Goal: Task Accomplishment & Management: Use online tool/utility

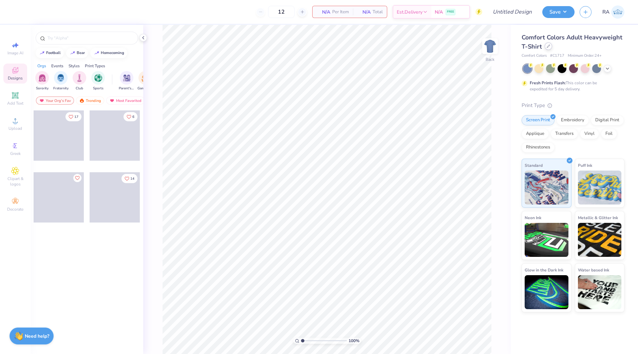
click at [551, 48] on div at bounding box center [548, 45] width 7 height 7
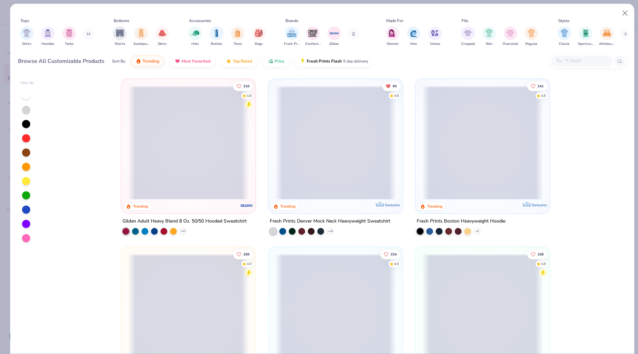
click at [572, 61] on input "text" at bounding box center [582, 61] width 52 height 8
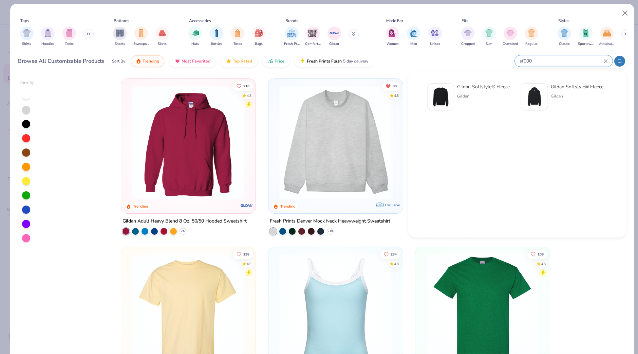
type input "sf000"
click at [467, 95] on div "Gildan" at bounding box center [485, 96] width 57 height 6
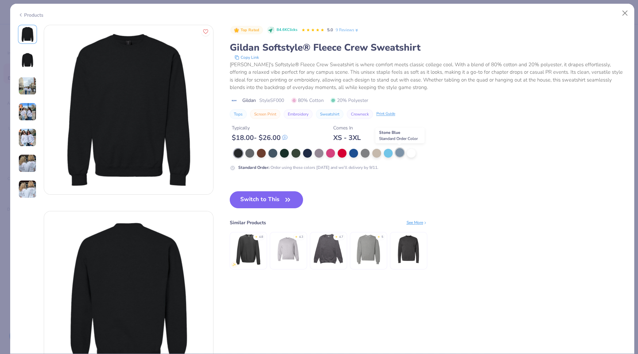
click at [399, 151] on div at bounding box center [400, 152] width 9 height 9
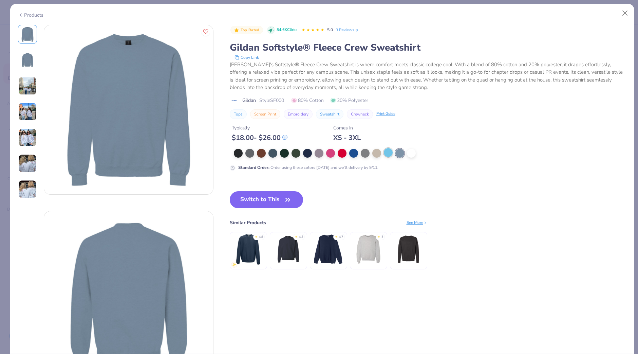
click at [385, 153] on div at bounding box center [388, 152] width 9 height 9
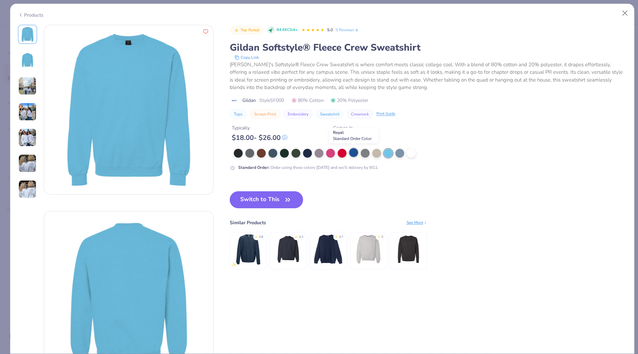
click at [355, 154] on div at bounding box center [353, 152] width 9 height 9
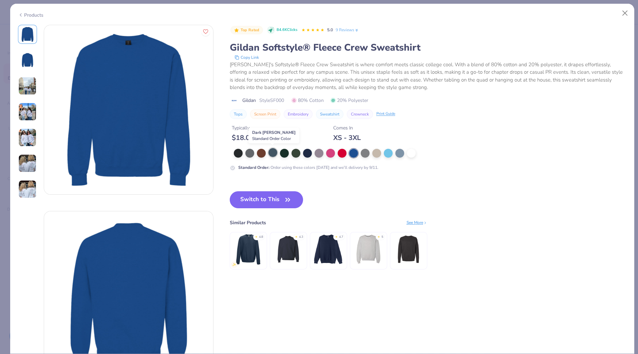
click at [273, 153] on div at bounding box center [273, 152] width 9 height 9
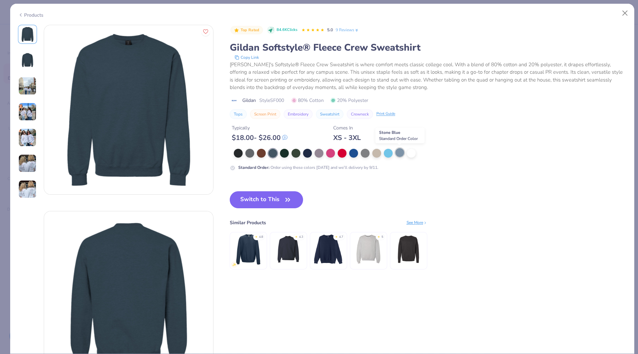
click at [397, 153] on div at bounding box center [400, 152] width 9 height 9
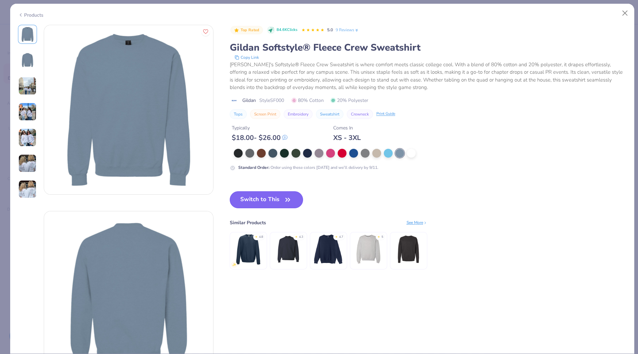
click at [248, 203] on button "Switch to This" at bounding box center [267, 199] width 74 height 17
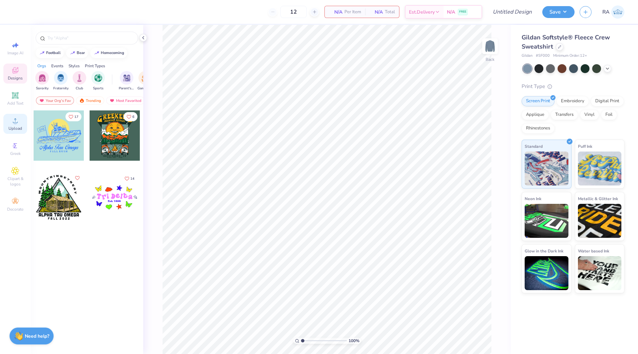
click at [3, 125] on div "Upload" at bounding box center [15, 124] width 24 height 20
click at [15, 121] on icon at bounding box center [15, 120] width 5 height 5
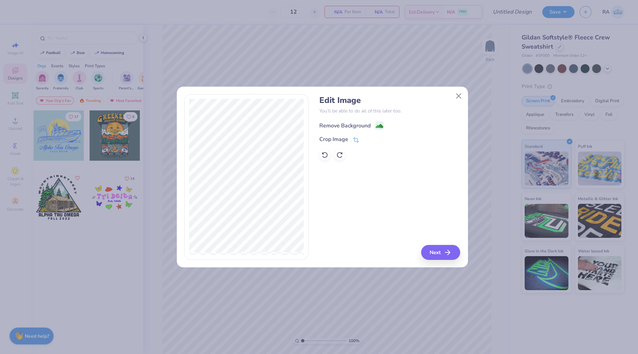
click at [337, 125] on div "Remove Background" at bounding box center [344, 126] width 51 height 8
click at [441, 251] on button "Next" at bounding box center [441, 252] width 39 height 15
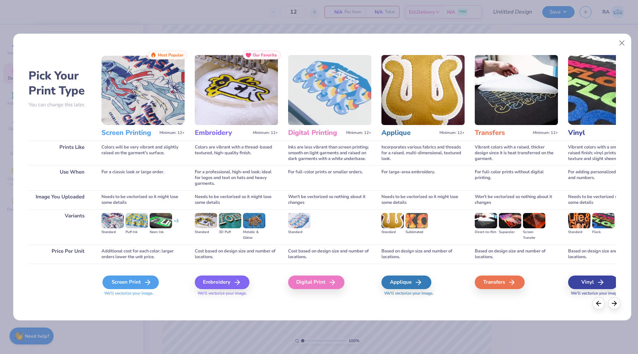
click at [129, 281] on div "Screen Print" at bounding box center [131, 282] width 56 height 14
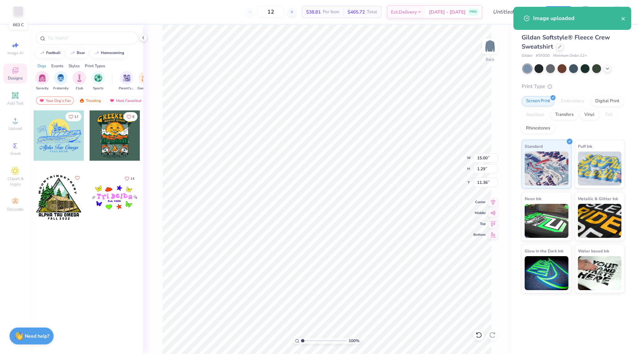
click at [17, 11] on div at bounding box center [19, 11] width 10 height 10
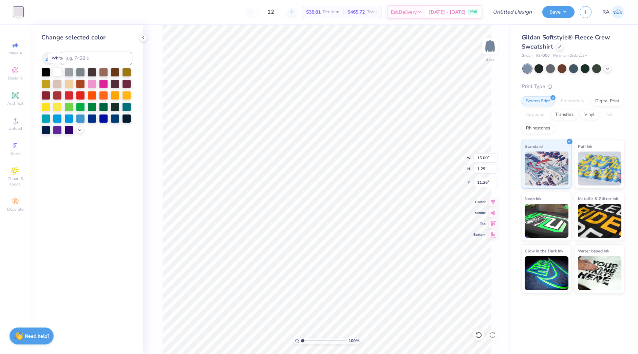
click at [61, 70] on div at bounding box center [57, 71] width 9 height 9
click at [56, 72] on div at bounding box center [57, 71] width 9 height 9
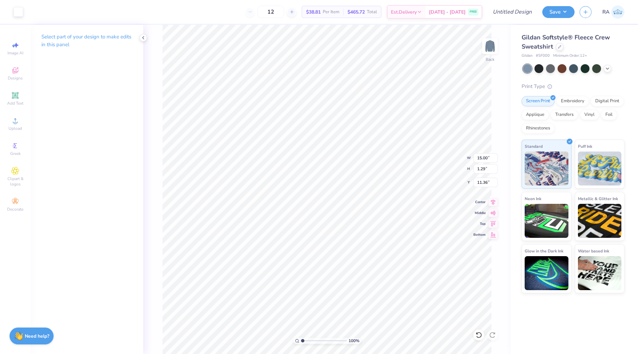
type input "10.50"
type input "0.90"
type input "3.00"
click at [492, 201] on icon at bounding box center [494, 201] width 10 height 8
click at [489, 45] on img at bounding box center [490, 46] width 27 height 27
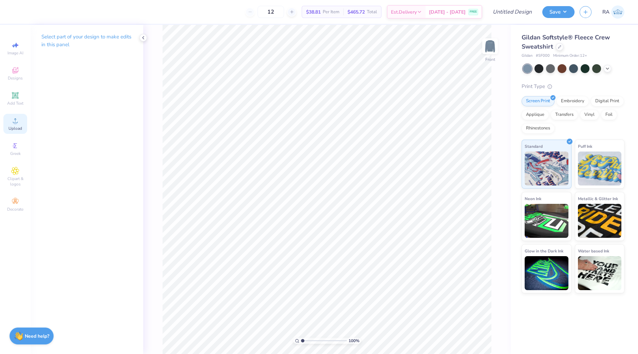
click at [12, 133] on div "Upload" at bounding box center [15, 124] width 24 height 20
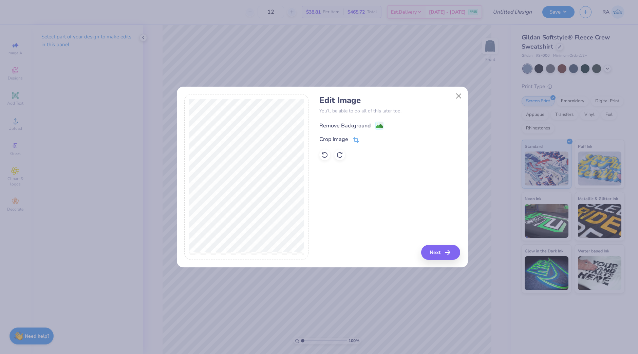
click at [372, 128] on div "Remove Background" at bounding box center [351, 125] width 64 height 8
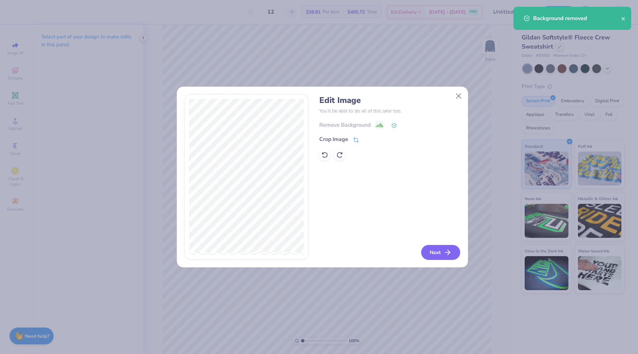
click at [448, 254] on icon "button" at bounding box center [448, 252] width 8 height 8
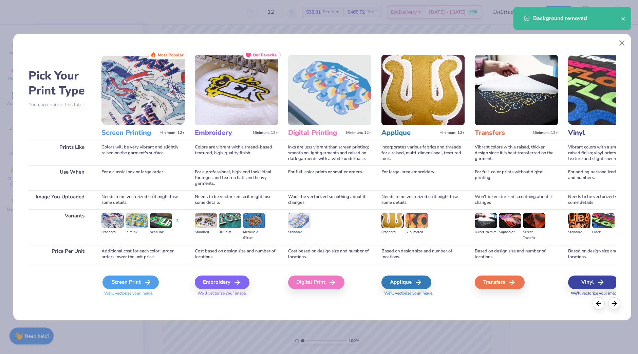
click at [137, 282] on div "Screen Print" at bounding box center [131, 282] width 56 height 14
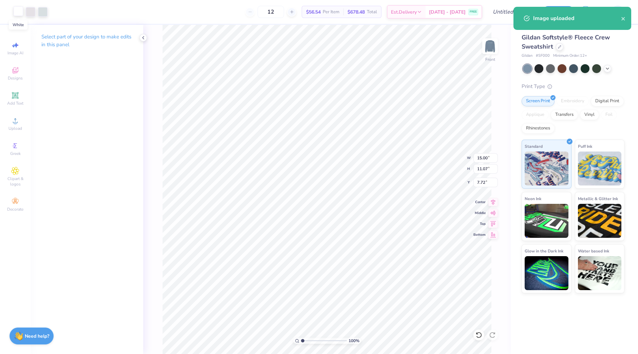
click at [19, 12] on div at bounding box center [19, 11] width 10 height 10
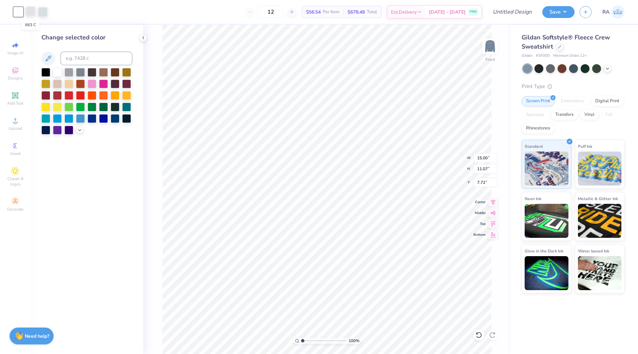
click at [32, 13] on div at bounding box center [31, 11] width 10 height 10
click at [56, 70] on div at bounding box center [57, 71] width 9 height 9
drag, startPoint x: 34, startPoint y: 9, endPoint x: 35, endPoint y: 13, distance: 3.9
click at [34, 10] on div at bounding box center [31, 11] width 10 height 10
click at [58, 71] on div at bounding box center [57, 71] width 9 height 9
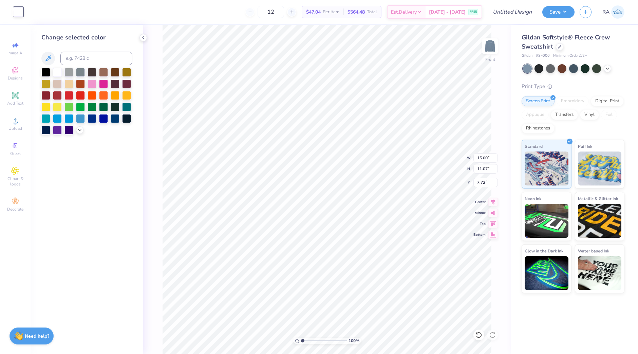
type input "10.29"
type input "7.59"
type input "3.00"
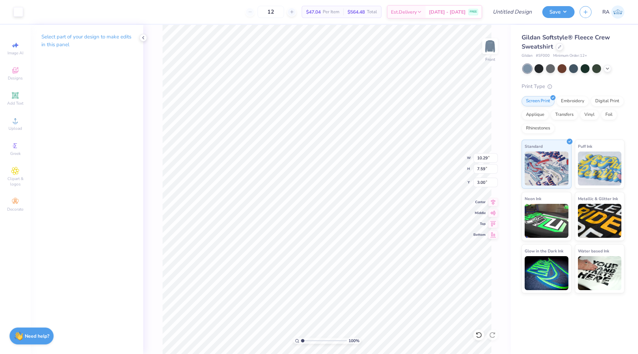
type input "4.05"
click at [492, 50] on img at bounding box center [490, 46] width 27 height 27
click at [498, 12] on input "Design Title" at bounding box center [504, 12] width 67 height 14
click at [484, 12] on input "stuent choir crew" at bounding box center [504, 12] width 67 height 14
type input "student choir crew"
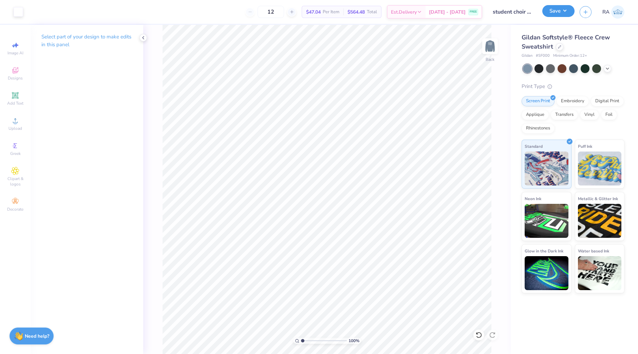
click at [552, 13] on button "Save" at bounding box center [559, 11] width 32 height 12
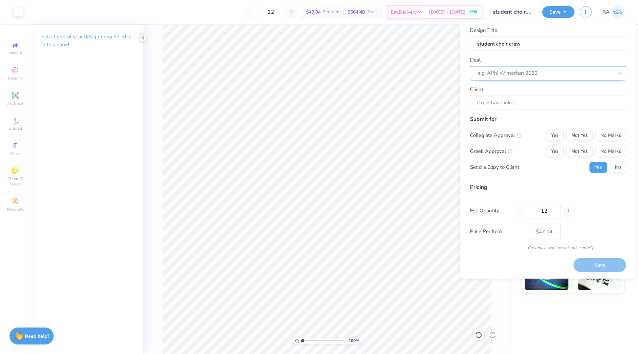
click at [580, 77] on div "e.g. APhi Winterfest 2023" at bounding box center [545, 73] width 136 height 11
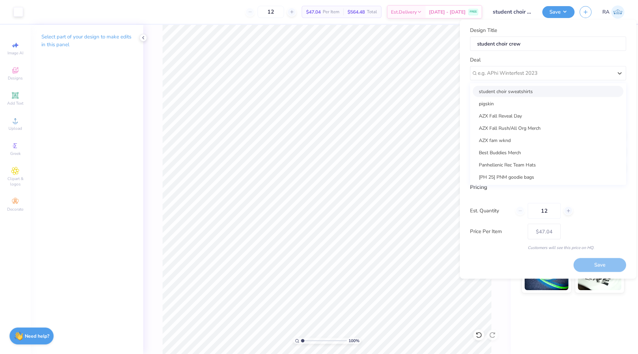
click at [567, 92] on div "student choir sweatshirts" at bounding box center [548, 91] width 151 height 11
type input "[PERSON_NAME]"
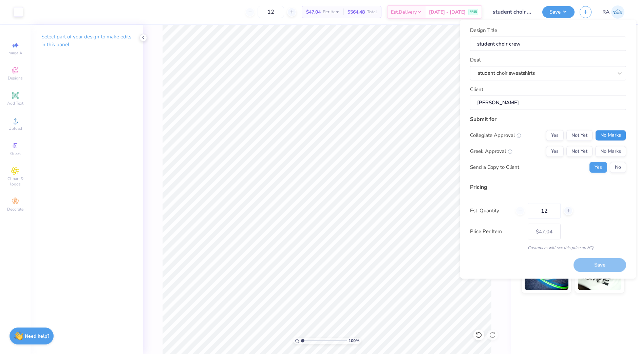
click at [606, 134] on button "No Marks" at bounding box center [610, 135] width 31 height 11
click at [607, 151] on button "No Marks" at bounding box center [610, 151] width 31 height 11
click at [583, 262] on button "Save" at bounding box center [600, 265] width 53 height 14
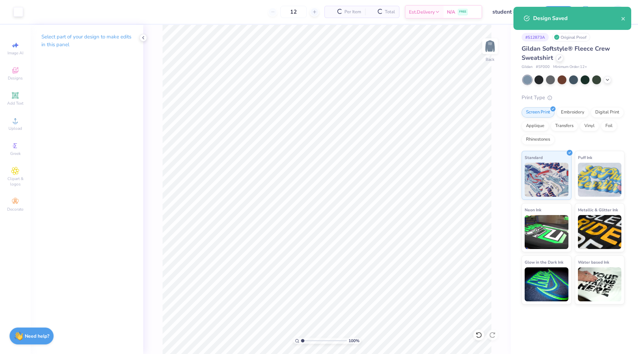
type input "$47.04"
click at [607, 78] on icon at bounding box center [607, 78] width 5 height 5
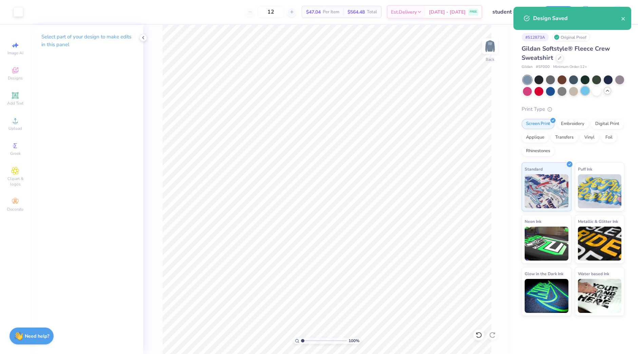
click at [586, 89] on div at bounding box center [585, 90] width 9 height 9
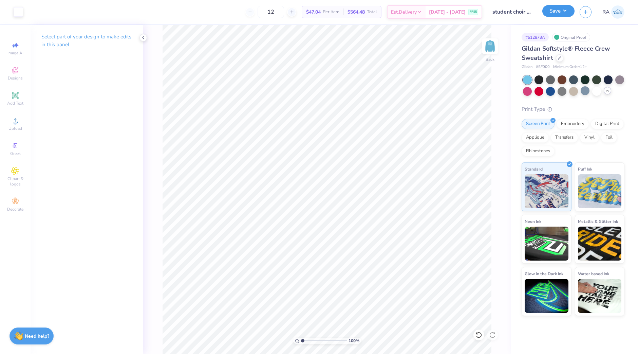
click at [554, 10] on button "Save" at bounding box center [559, 11] width 32 height 12
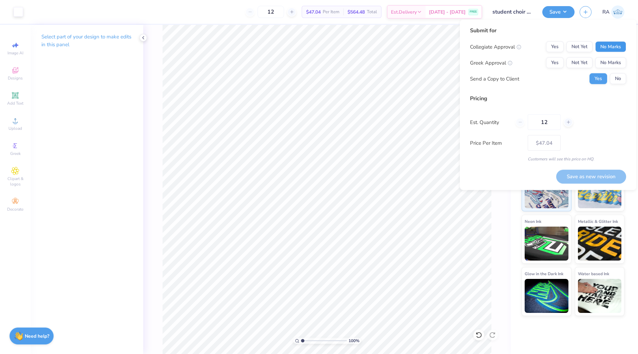
drag, startPoint x: 614, startPoint y: 45, endPoint x: 617, endPoint y: 55, distance: 10.9
click at [614, 45] on button "No Marks" at bounding box center [610, 46] width 31 height 11
click at [618, 60] on button "No Marks" at bounding box center [610, 62] width 31 height 11
click at [590, 178] on button "Save as new revision" at bounding box center [591, 176] width 70 height 14
type input "$47.04"
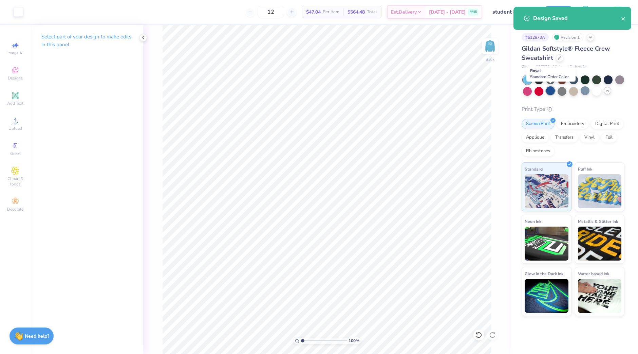
click at [552, 91] on div at bounding box center [550, 90] width 9 height 9
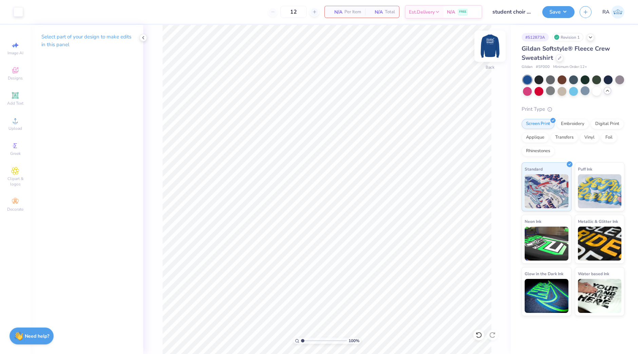
click at [492, 43] on img at bounding box center [490, 46] width 27 height 27
click at [552, 13] on button "Save" at bounding box center [559, 11] width 32 height 12
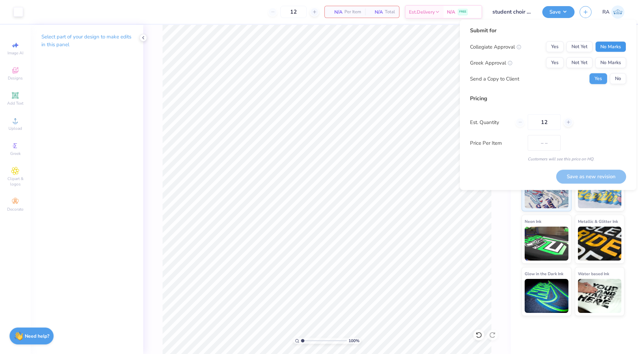
drag, startPoint x: 616, startPoint y: 45, endPoint x: 616, endPoint y: 56, distance: 10.9
click at [616, 47] on button "No Marks" at bounding box center [610, 46] width 31 height 11
click at [616, 62] on button "No Marks" at bounding box center [610, 62] width 31 height 11
click at [555, 120] on input "12" at bounding box center [544, 122] width 33 height 16
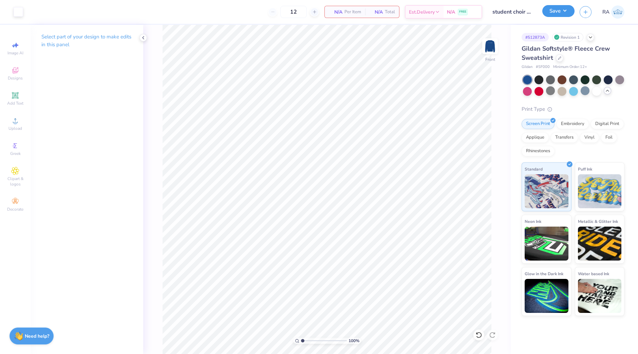
click at [552, 13] on button "Save" at bounding box center [559, 11] width 32 height 12
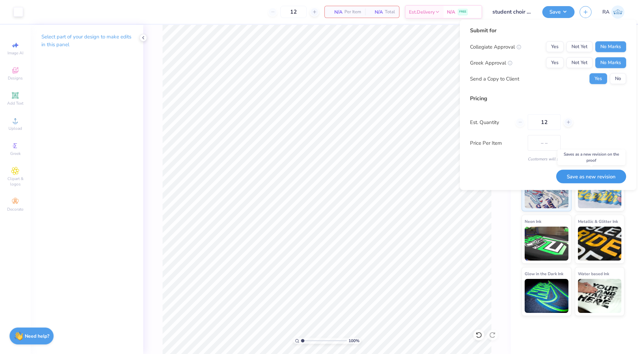
click at [566, 175] on button "Save as new revision" at bounding box center [591, 176] width 70 height 14
type input "$NaN"
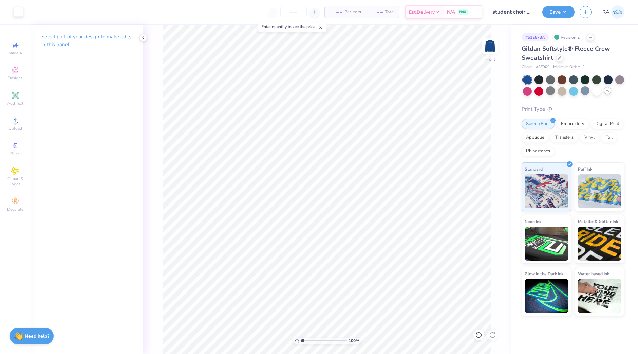
click at [555, 59] on div "Gildan Softstyle® Fleece Crew Sweatshirt" at bounding box center [573, 53] width 103 height 18
click at [560, 57] on icon at bounding box center [559, 57] width 3 height 3
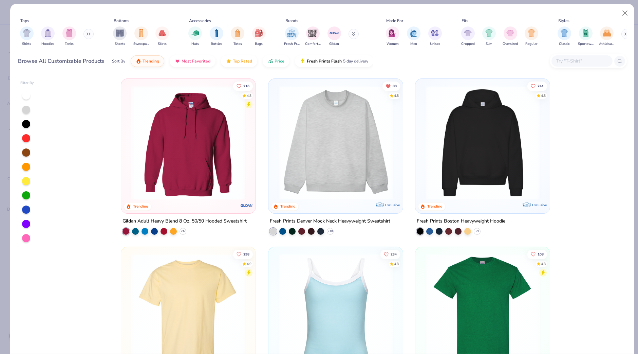
click at [579, 66] on div at bounding box center [582, 60] width 61 height 11
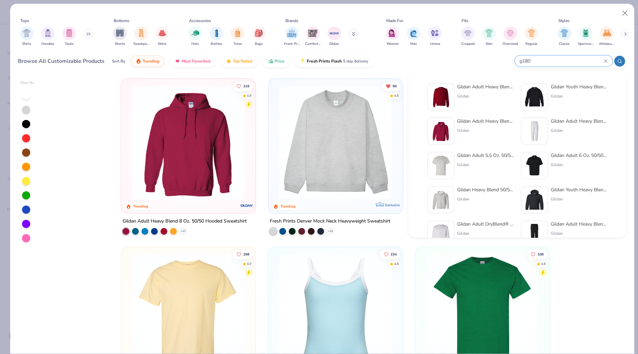
type input "g180"
click at [490, 99] on div "Gildan" at bounding box center [485, 96] width 57 height 6
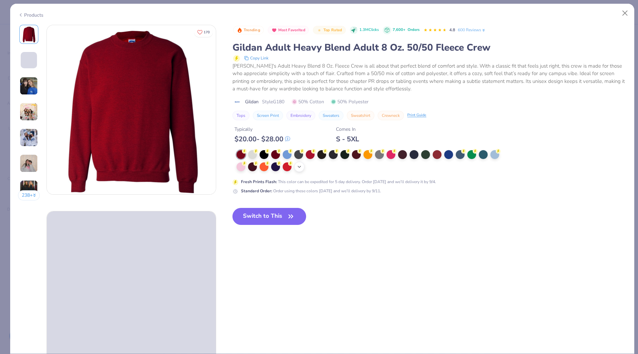
click at [299, 168] on icon at bounding box center [299, 166] width 5 height 5
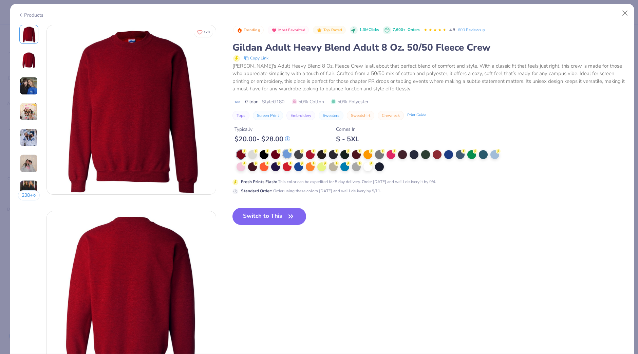
drag, startPoint x: 288, startPoint y: 154, endPoint x: 284, endPoint y: 155, distance: 3.4
click at [287, 154] on div at bounding box center [287, 153] width 9 height 9
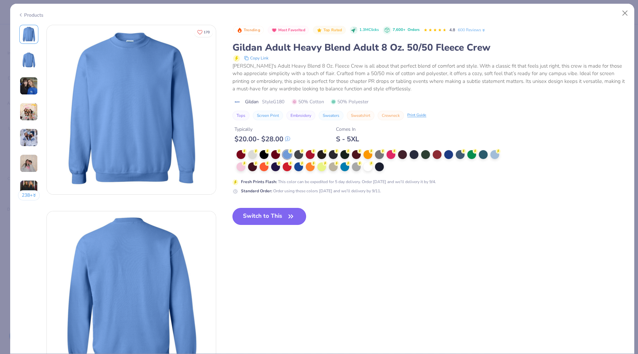
click at [274, 216] on button "Switch to This" at bounding box center [270, 216] width 74 height 17
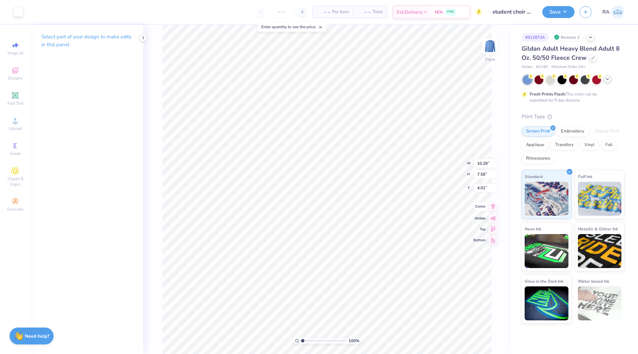
click at [496, 208] on icon at bounding box center [494, 206] width 10 height 8
click at [493, 49] on img at bounding box center [490, 46] width 27 height 27
click at [494, 204] on icon at bounding box center [493, 207] width 4 height 6
click at [279, 11] on input "number" at bounding box center [281, 12] width 26 height 12
type input "12"
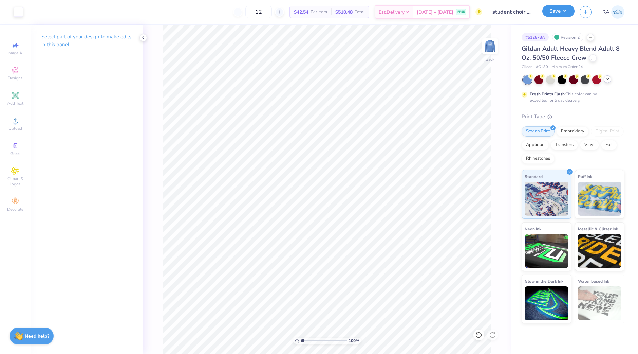
click at [552, 13] on button "Save" at bounding box center [559, 11] width 32 height 12
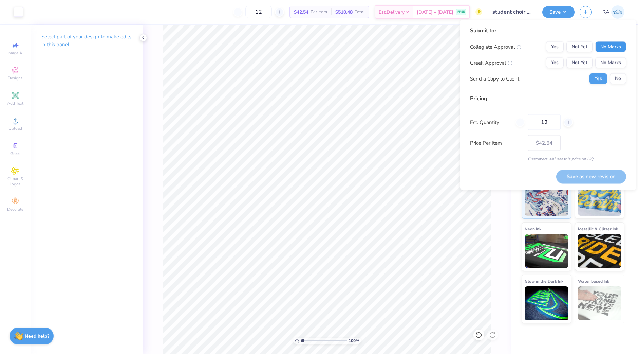
click at [620, 44] on button "No Marks" at bounding box center [610, 46] width 31 height 11
click at [617, 62] on button "No Marks" at bounding box center [610, 62] width 31 height 11
click at [581, 178] on button "Save as new revision" at bounding box center [591, 176] width 70 height 14
type input "$42.54"
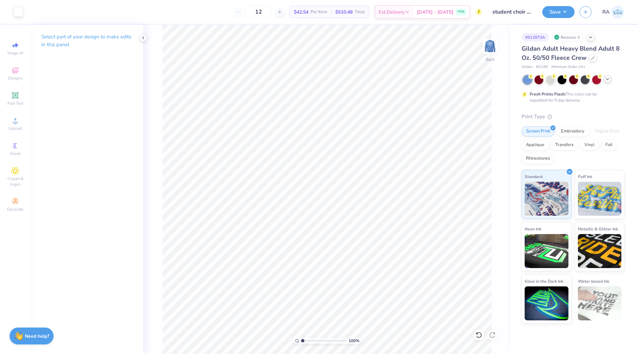
click at [605, 80] on icon at bounding box center [607, 78] width 5 height 5
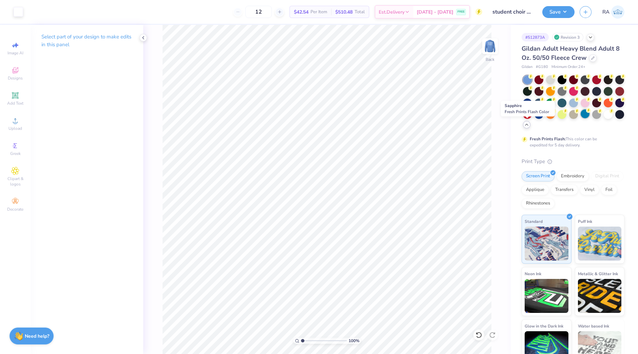
click at [581, 118] on div at bounding box center [585, 113] width 9 height 9
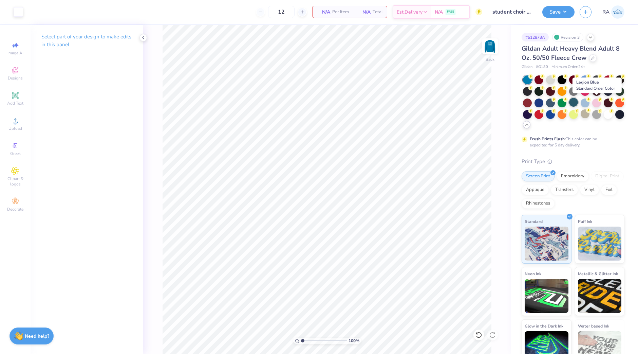
click at [578, 102] on div at bounding box center [573, 102] width 9 height 9
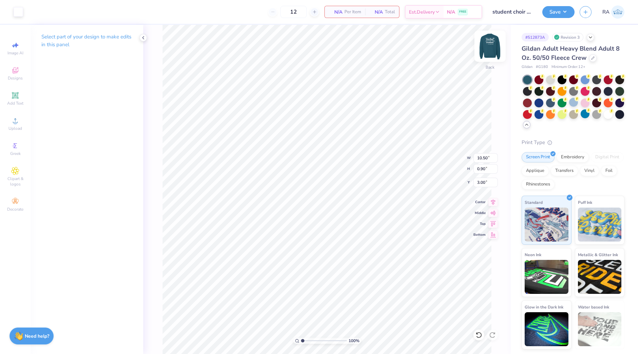
click at [488, 44] on img at bounding box center [490, 46] width 27 height 27
click at [493, 43] on img at bounding box center [490, 46] width 27 height 27
click at [584, 113] on div at bounding box center [585, 113] width 9 height 9
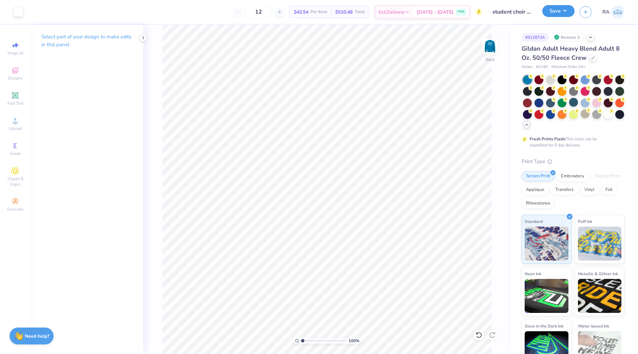
click at [554, 13] on button "Save" at bounding box center [559, 11] width 32 height 12
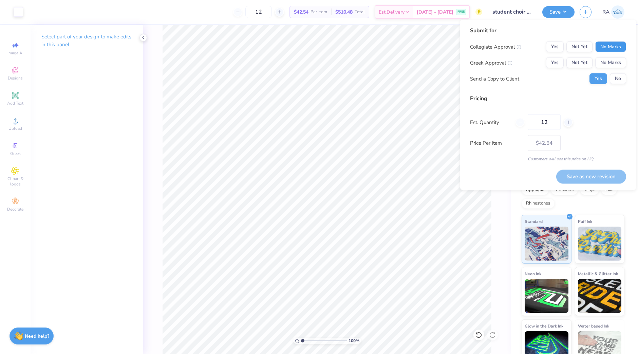
click at [619, 47] on button "No Marks" at bounding box center [610, 46] width 31 height 11
click at [615, 63] on button "No Marks" at bounding box center [610, 62] width 31 height 11
click at [601, 175] on button "Save as new revision" at bounding box center [591, 176] width 70 height 14
type input "$42.54"
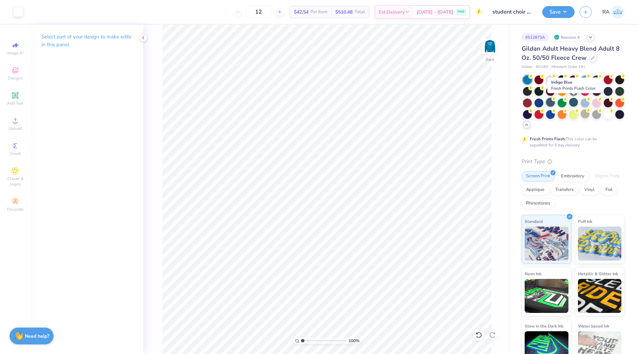
click at [533, 79] on circle at bounding box center [531, 76] width 5 height 5
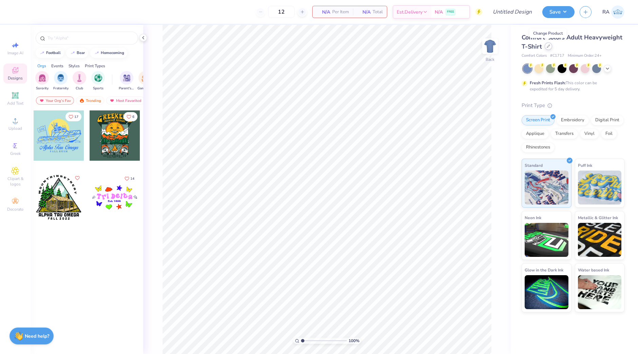
click at [550, 47] on icon at bounding box center [548, 45] width 3 height 3
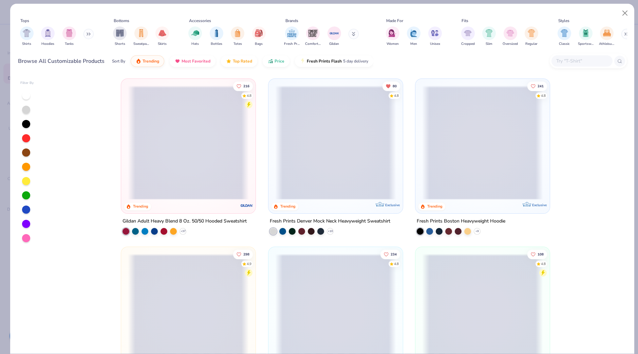
click at [577, 63] on input "text" at bounding box center [582, 61] width 52 height 8
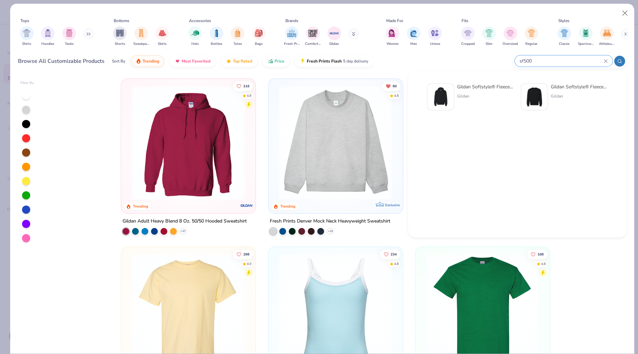
type input "sf500"
click at [462, 93] on div "Gildan" at bounding box center [485, 96] width 57 height 6
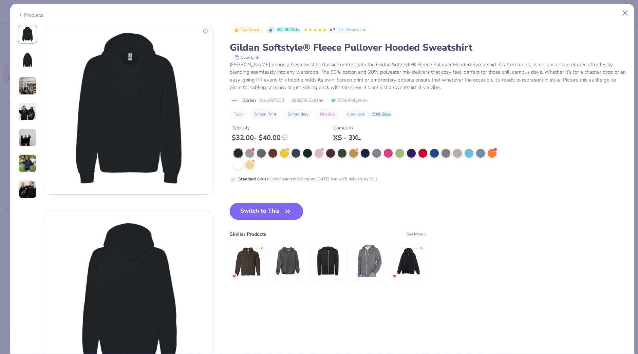
click at [281, 211] on button "Switch to This" at bounding box center [267, 211] width 74 height 17
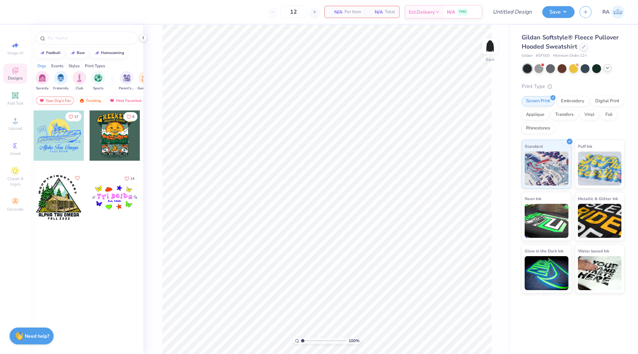
click at [607, 66] on icon at bounding box center [607, 67] width 5 height 5
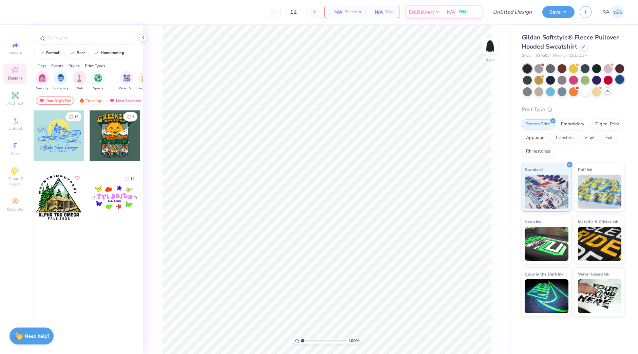
click at [621, 80] on div at bounding box center [620, 79] width 9 height 9
click at [561, 79] on div at bounding box center [562, 79] width 9 height 9
click at [12, 122] on icon at bounding box center [15, 120] width 8 height 8
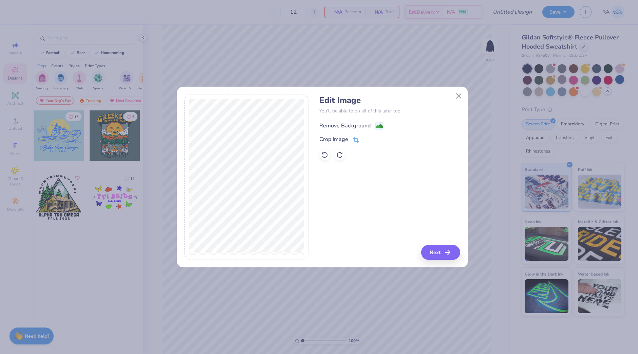
click at [375, 127] on icon at bounding box center [379, 126] width 8 height 8
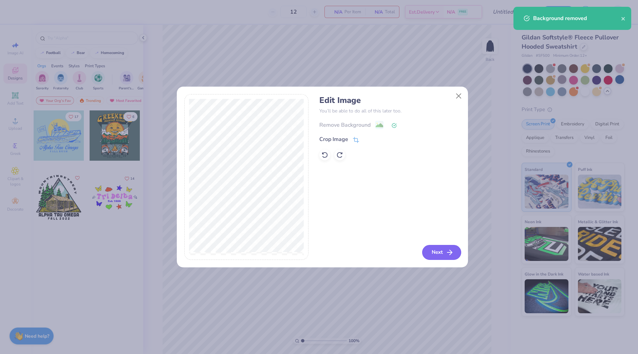
click at [433, 250] on button "Next" at bounding box center [441, 252] width 39 height 15
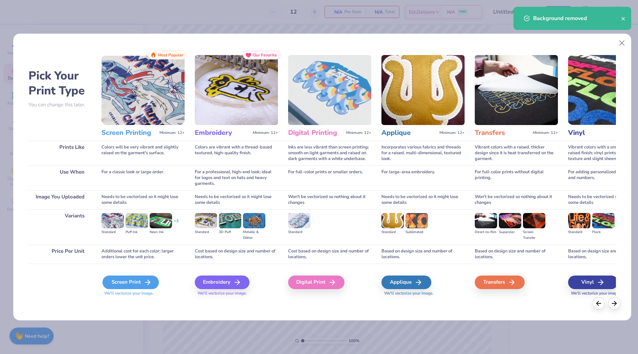
click at [118, 279] on div "Screen Print" at bounding box center [131, 282] width 56 height 14
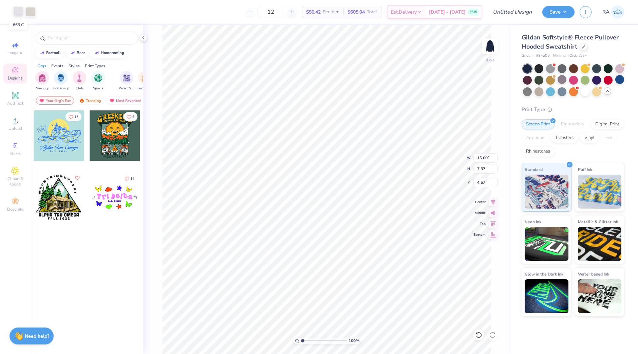
click at [19, 12] on div at bounding box center [19, 11] width 10 height 10
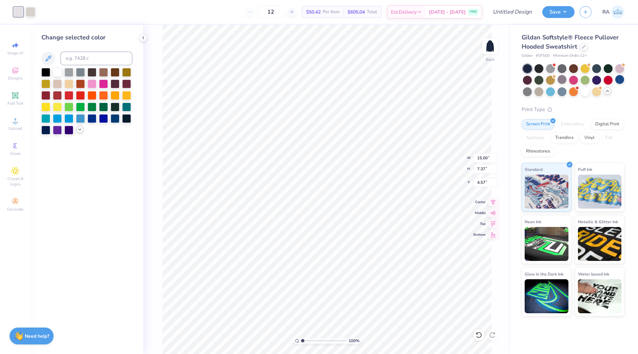
click at [77, 128] on icon at bounding box center [79, 129] width 5 height 5
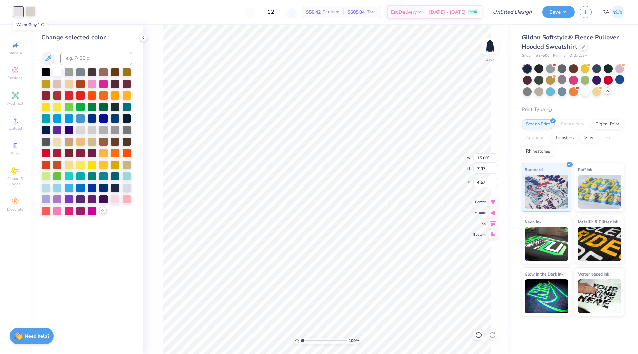
click at [29, 11] on div at bounding box center [31, 11] width 10 height 10
click at [20, 11] on div at bounding box center [19, 11] width 10 height 10
click at [88, 61] on input at bounding box center [96, 59] width 72 height 14
type input "warm gray 1"
type input "8.91"
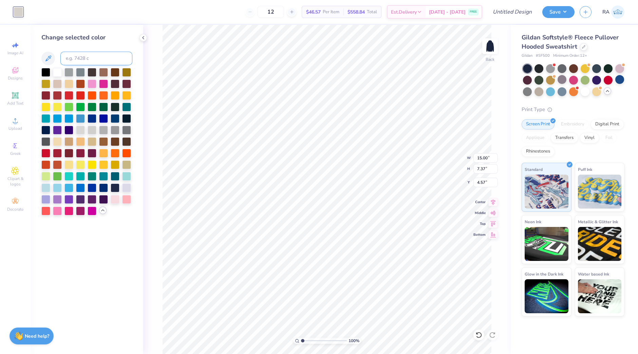
type input "4.38"
type input "3.00"
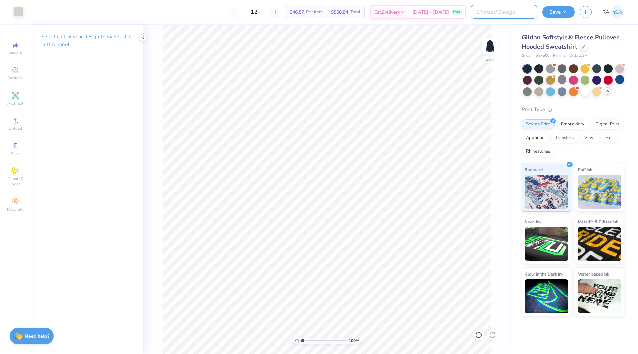
click at [507, 13] on input "Design Title" at bounding box center [504, 12] width 67 height 14
type input "worship hoodie"
click at [563, 12] on button "Save" at bounding box center [559, 11] width 32 height 12
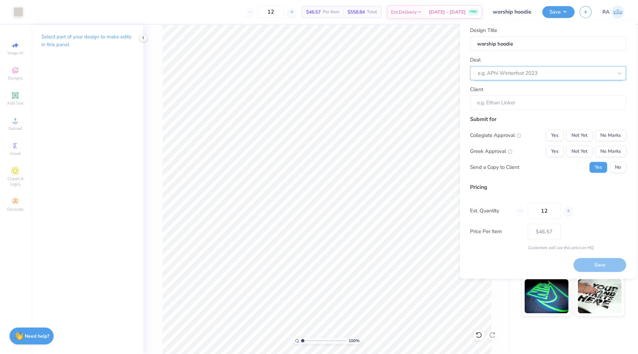
click at [538, 69] on div at bounding box center [545, 73] width 135 height 9
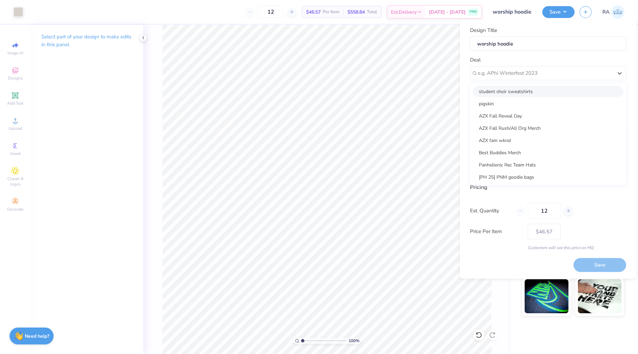
click at [538, 90] on div "student choir sweatshirts" at bounding box center [548, 91] width 151 height 11
type input "[PERSON_NAME]"
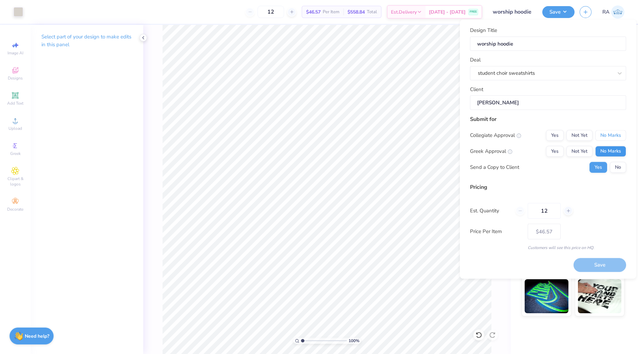
drag, startPoint x: 608, startPoint y: 134, endPoint x: 612, endPoint y: 148, distance: 14.4
click at [610, 140] on div "Collegiate Approval Yes Not Yet No Marks Greek Approval Yes Not Yet No Marks Se…" at bounding box center [548, 151] width 156 height 43
click at [612, 148] on button "No Marks" at bounding box center [610, 151] width 31 height 11
click at [601, 133] on button "No Marks" at bounding box center [610, 135] width 31 height 11
click at [594, 262] on button "Save" at bounding box center [600, 265] width 53 height 14
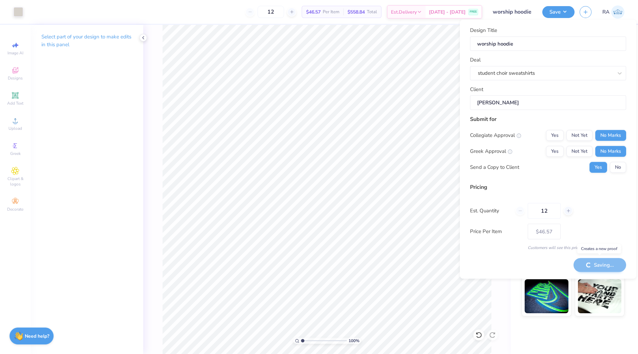
type input "– –"
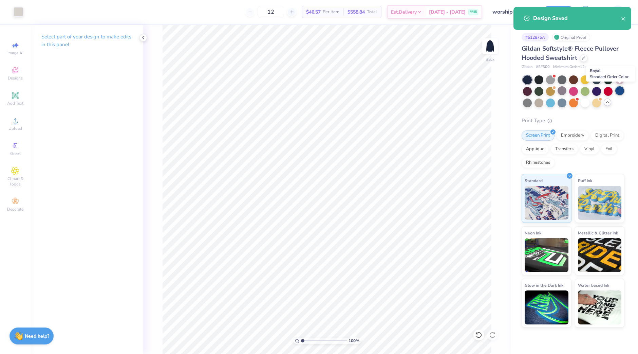
click at [623, 91] on div at bounding box center [620, 90] width 9 height 9
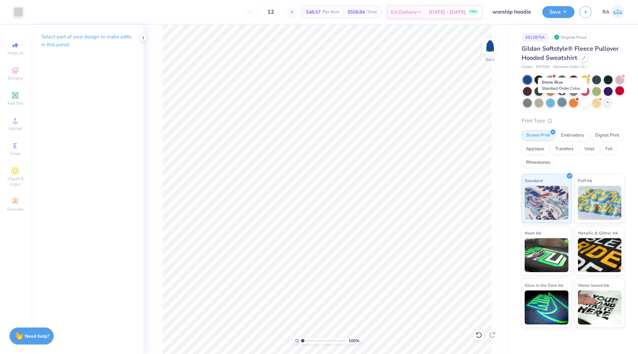
click at [565, 100] on div at bounding box center [562, 102] width 9 height 9
